Goal: Browse casually

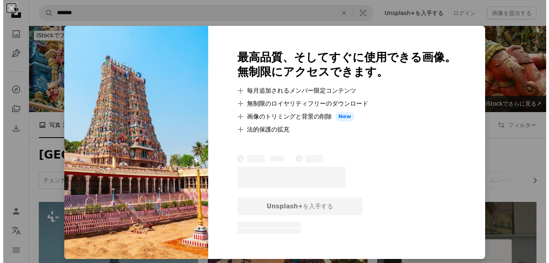
scroll to position [768, 0]
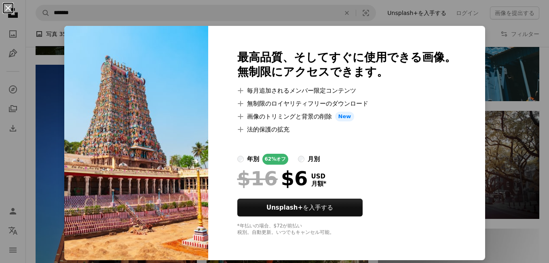
click at [6, 4] on button "An X shape" at bounding box center [8, 8] width 10 height 10
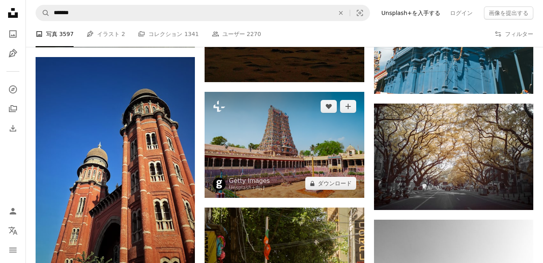
click at [282, 129] on img at bounding box center [283, 145] width 159 height 106
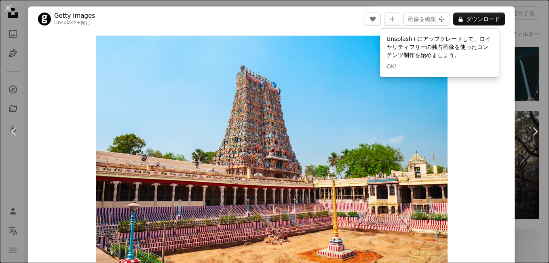
click at [488, 105] on div "Zoom in" at bounding box center [271, 153] width 486 height 242
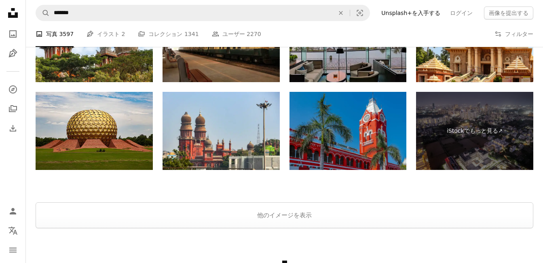
scroll to position [1657, 0]
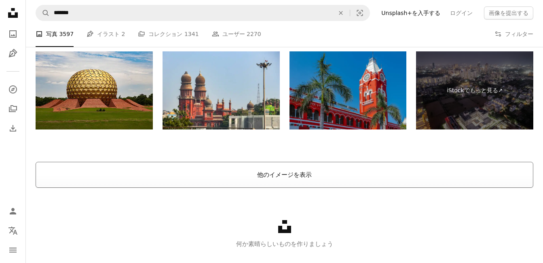
click at [298, 177] on button "他のイメージを表示" at bounding box center [284, 175] width 497 height 26
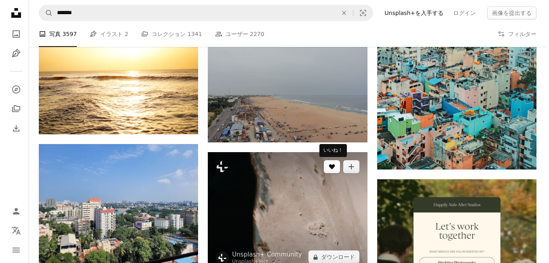
scroll to position [3273, 0]
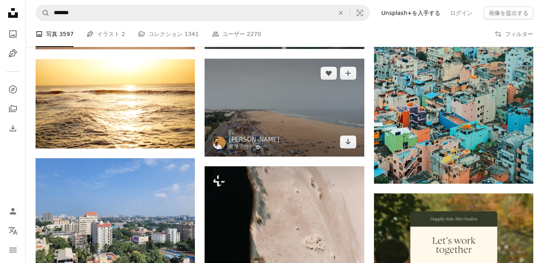
click at [325, 135] on img at bounding box center [283, 108] width 159 height 98
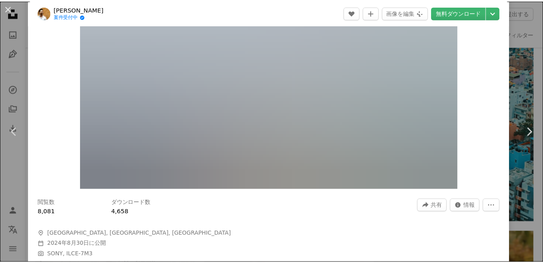
scroll to position [40, 0]
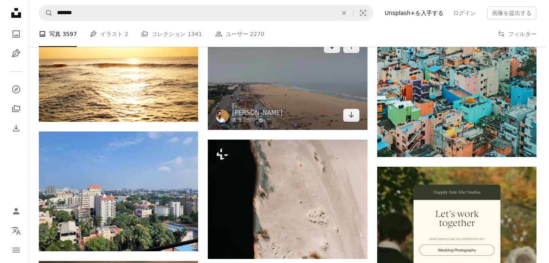
scroll to position [3313, 0]
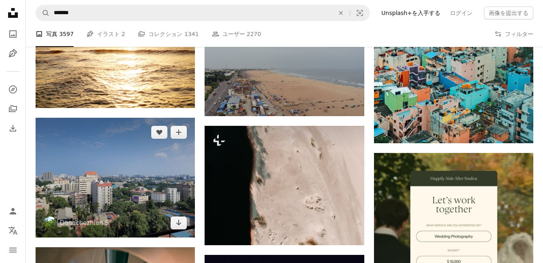
click at [179, 208] on img at bounding box center [115, 178] width 159 height 120
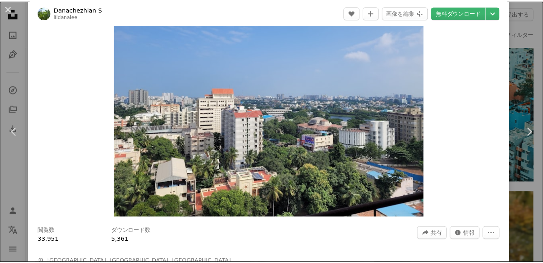
scroll to position [40, 0]
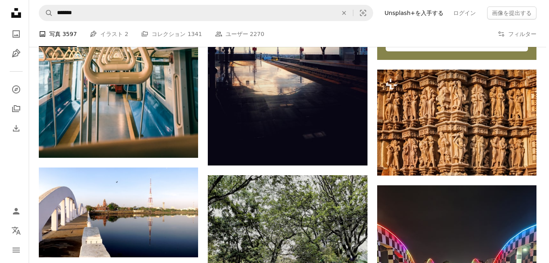
scroll to position [3596, 0]
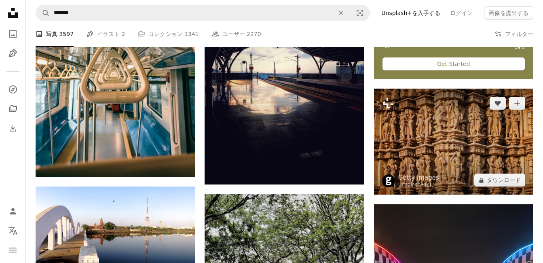
click at [487, 157] on img at bounding box center [453, 141] width 159 height 106
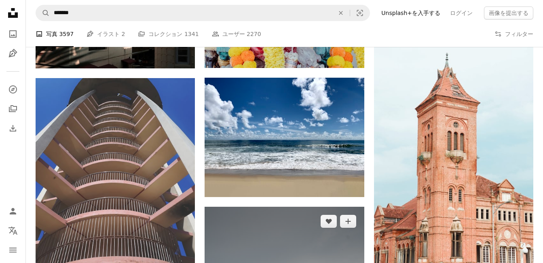
scroll to position [4445, 0]
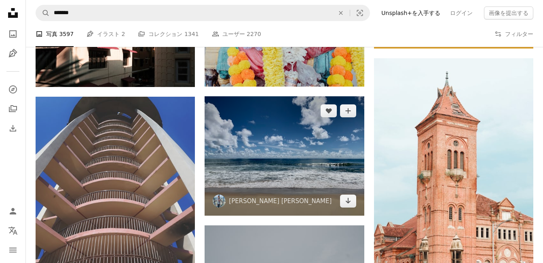
click at [288, 170] on img at bounding box center [283, 156] width 159 height 120
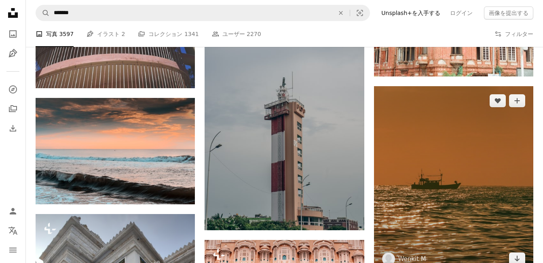
scroll to position [4647, 0]
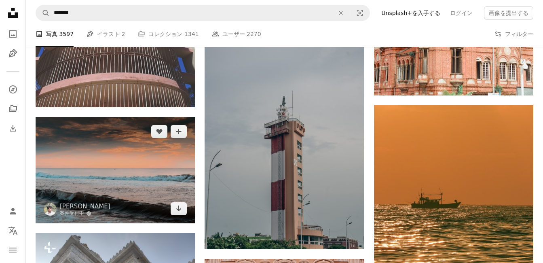
click at [168, 175] on img at bounding box center [115, 170] width 159 height 106
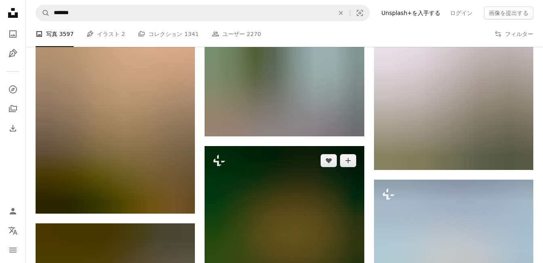
scroll to position [6748, 0]
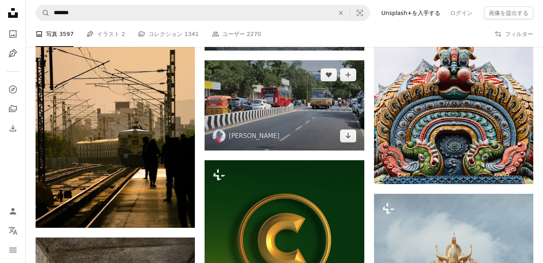
click at [296, 132] on img at bounding box center [283, 105] width 159 height 90
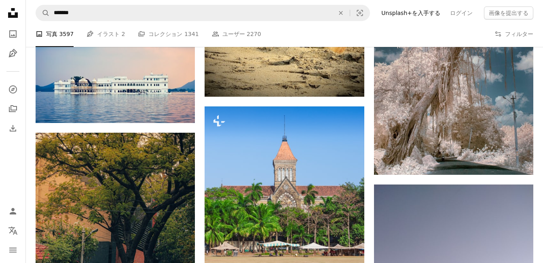
scroll to position [15637, 0]
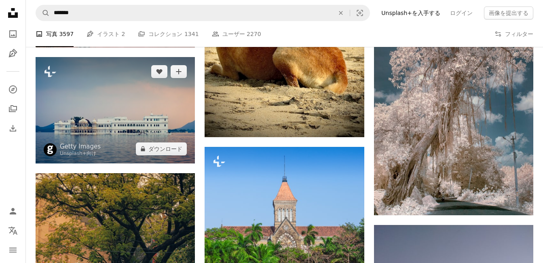
click at [141, 147] on img at bounding box center [115, 110] width 159 height 106
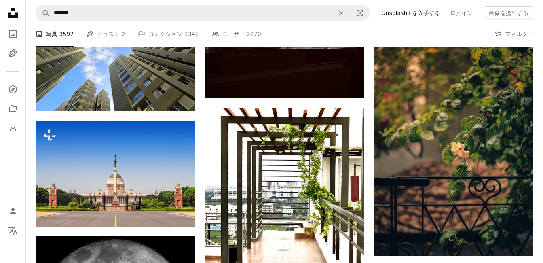
scroll to position [16081, 0]
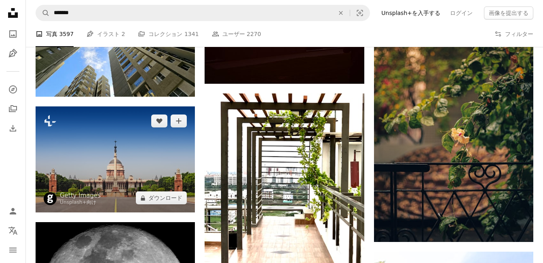
click at [170, 153] on img at bounding box center [115, 159] width 159 height 106
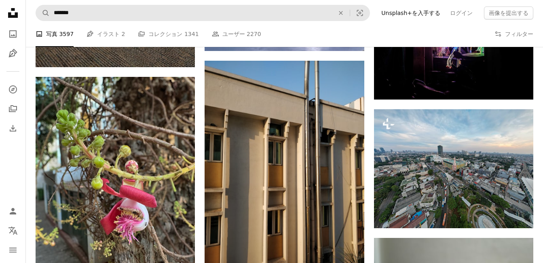
scroll to position [39719, 0]
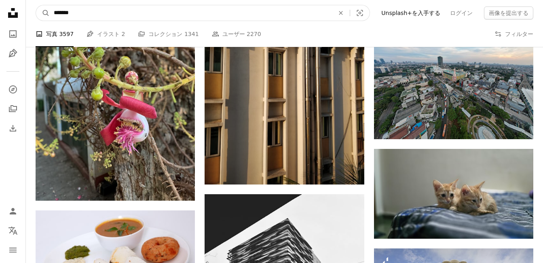
click at [199, 9] on input "*******" at bounding box center [191, 12] width 282 height 15
